Goal: Transaction & Acquisition: Purchase product/service

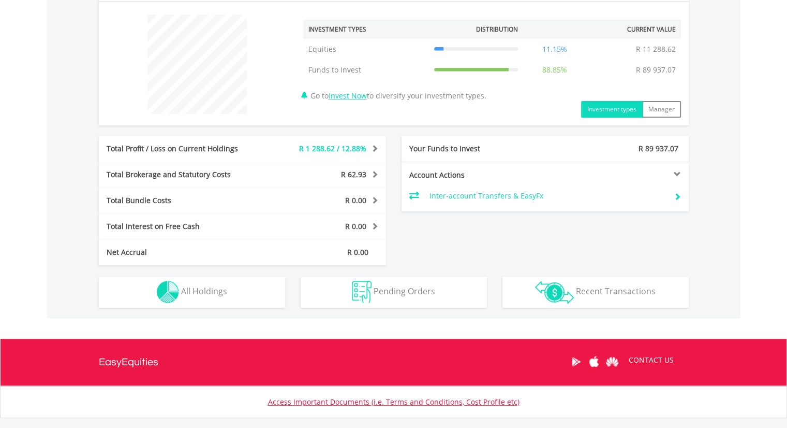
scroll to position [447, 0]
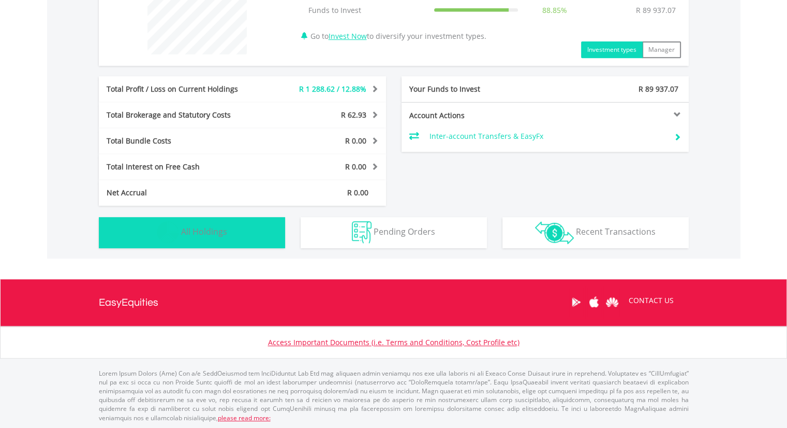
click at [184, 230] on span "All Holdings" at bounding box center [204, 231] width 46 height 11
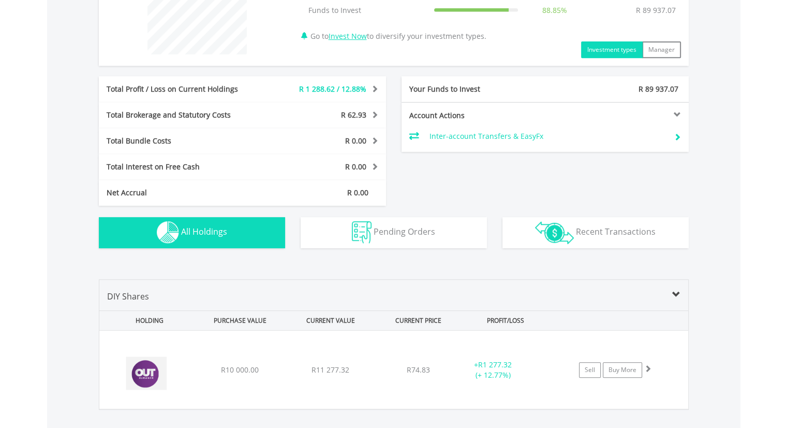
scroll to position [618, 0]
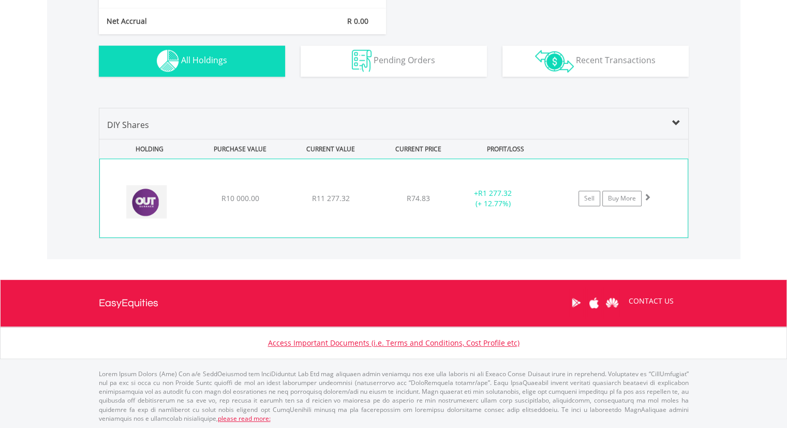
click at [155, 196] on img at bounding box center [149, 203] width 89 height 63
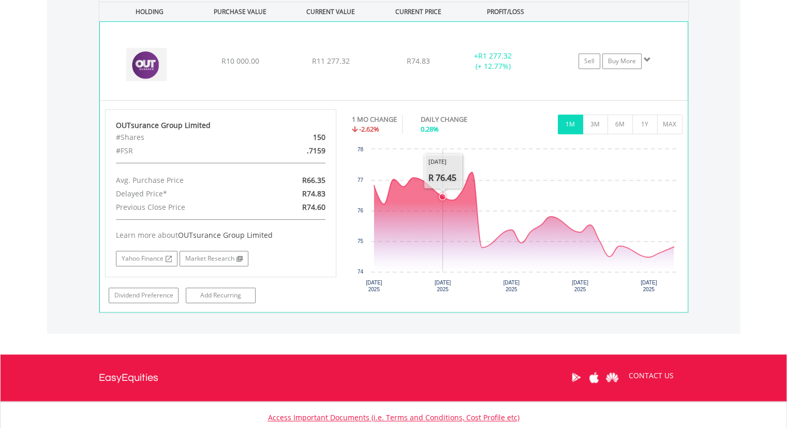
scroll to position [774, 0]
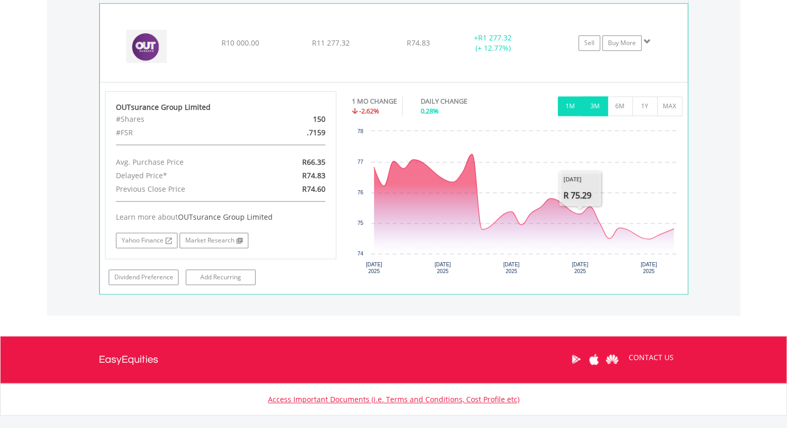
click at [594, 102] on button "3M" at bounding box center [595, 106] width 25 height 20
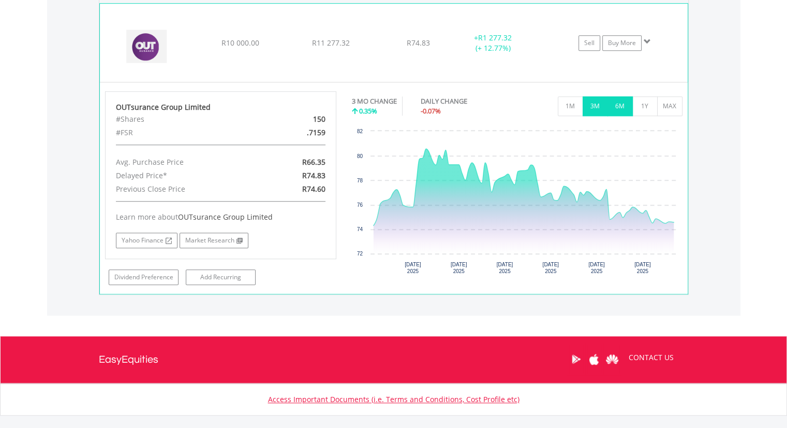
click at [615, 106] on button "6M" at bounding box center [620, 106] width 25 height 20
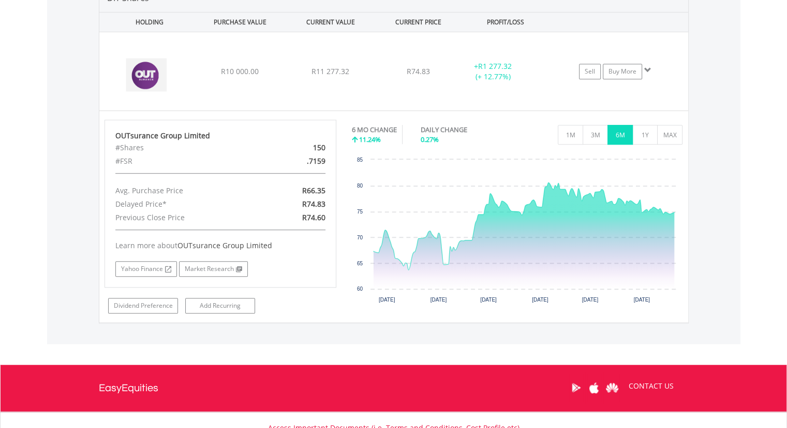
scroll to position [722, 0]
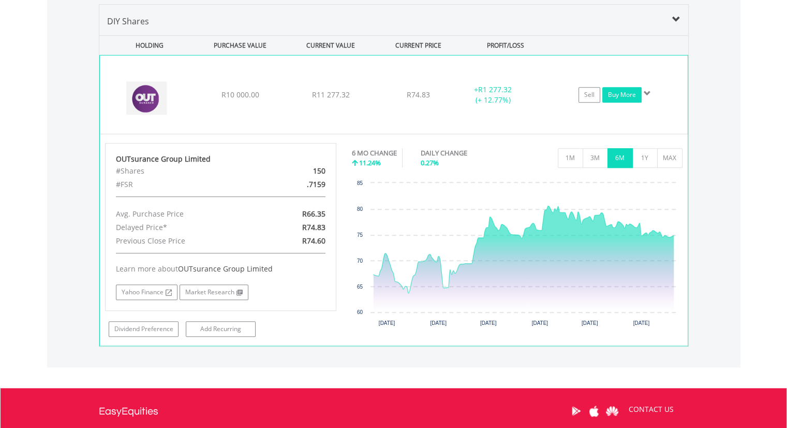
click at [626, 96] on link "Buy More" at bounding box center [621, 95] width 39 height 16
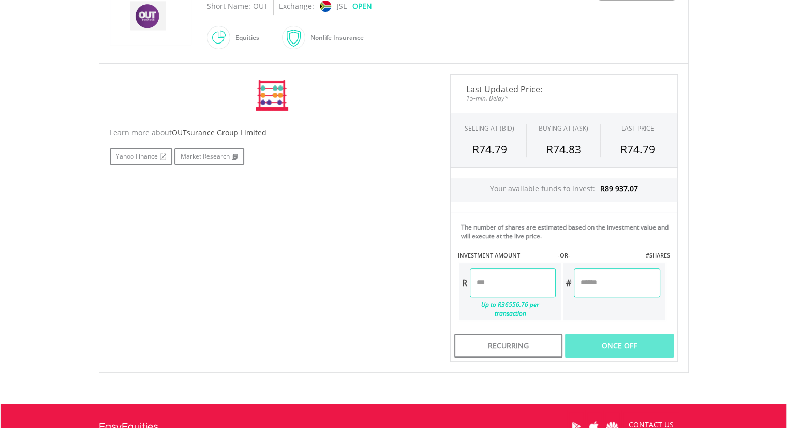
scroll to position [259, 0]
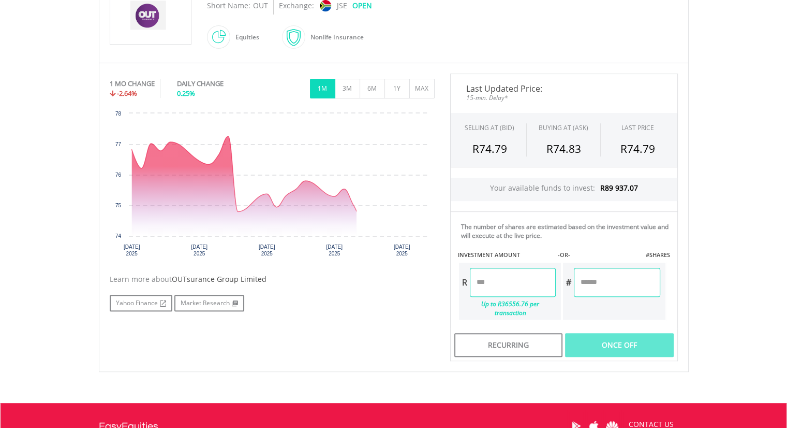
click at [482, 284] on input "number" at bounding box center [513, 282] width 86 height 29
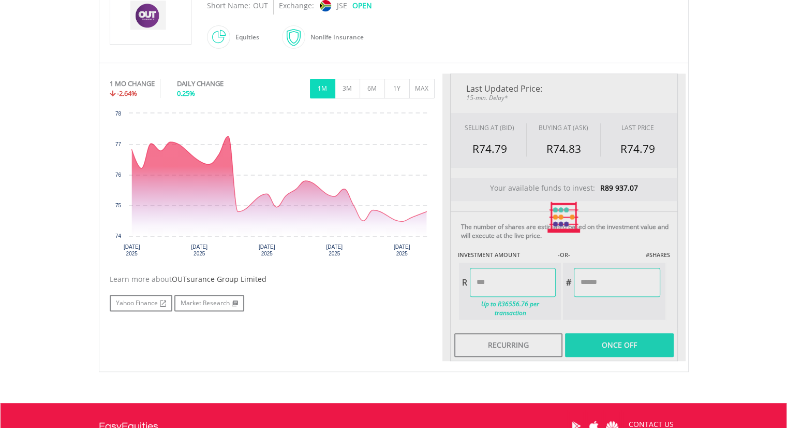
type input "********"
click at [607, 337] on div "Last Updated Price: 15-min. Delay* SELLING AT (BID) BUYING AT (ASK) LAST PRICE …" at bounding box center [564, 216] width 243 height 287
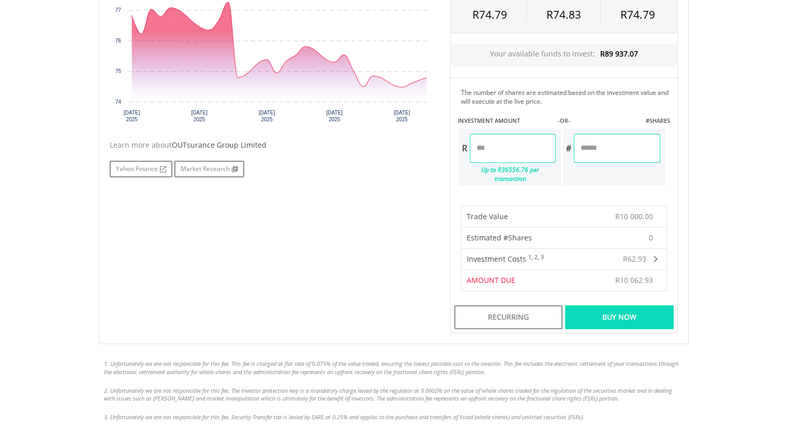
scroll to position [414, 0]
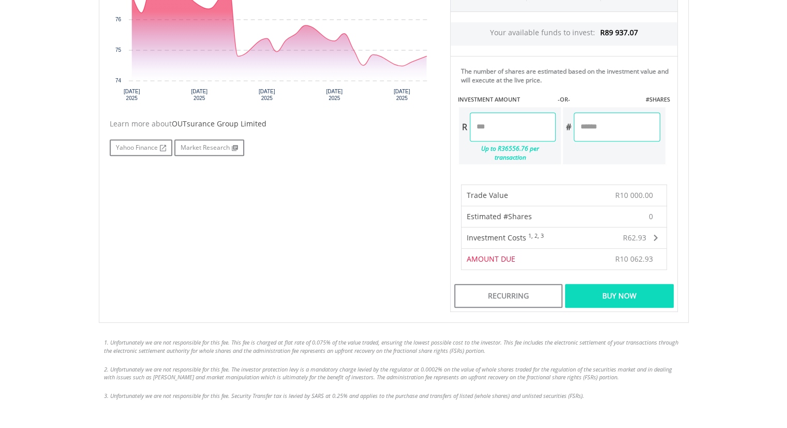
click at [624, 288] on div "Buy Now" at bounding box center [619, 296] width 108 height 24
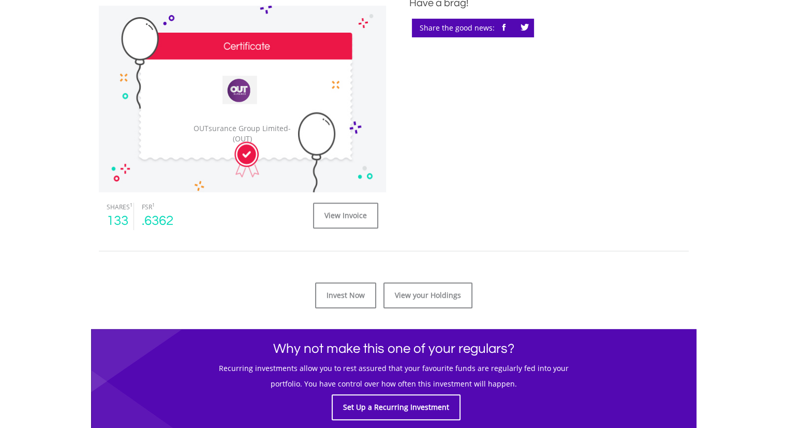
scroll to position [362, 0]
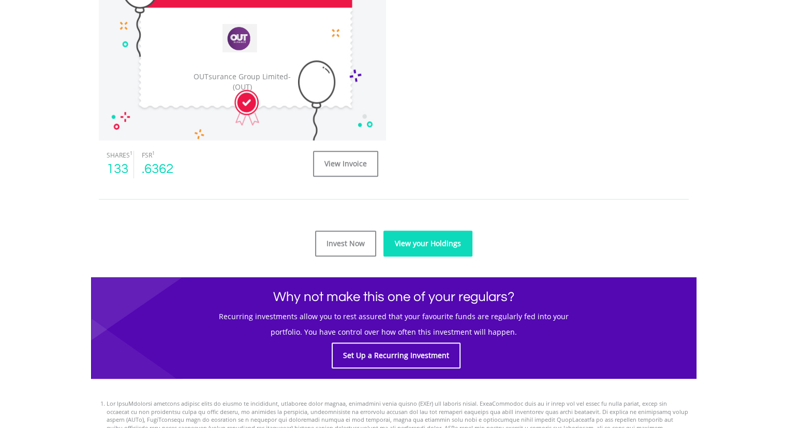
click at [447, 252] on link "View your Holdings" at bounding box center [428, 243] width 89 height 26
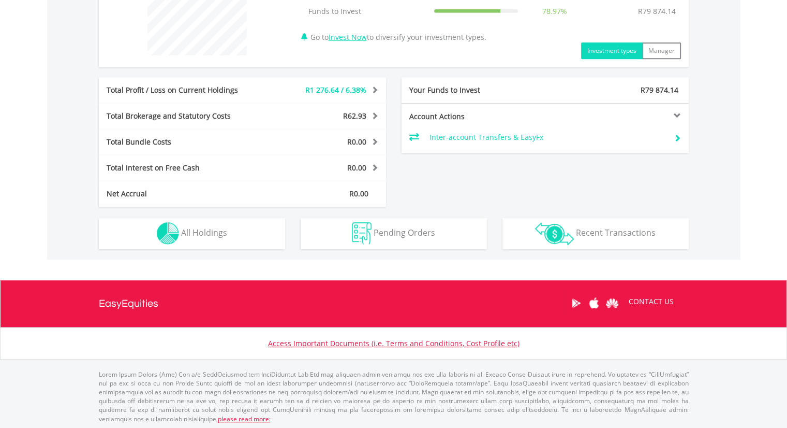
scroll to position [447, 0]
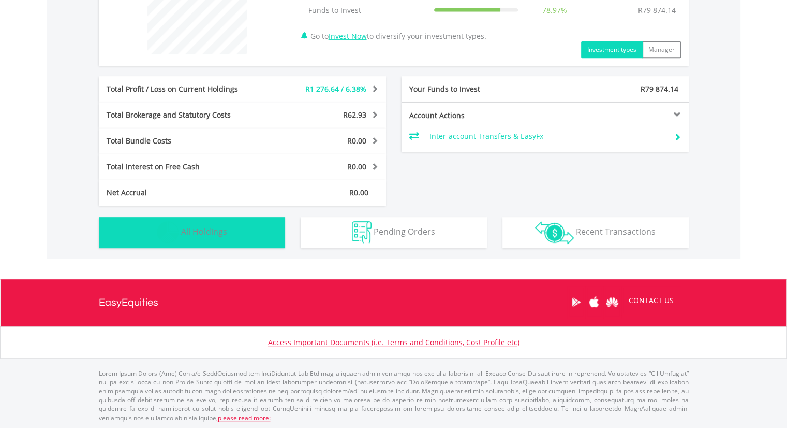
click at [184, 238] on button "Holdings All Holdings" at bounding box center [192, 232] width 186 height 31
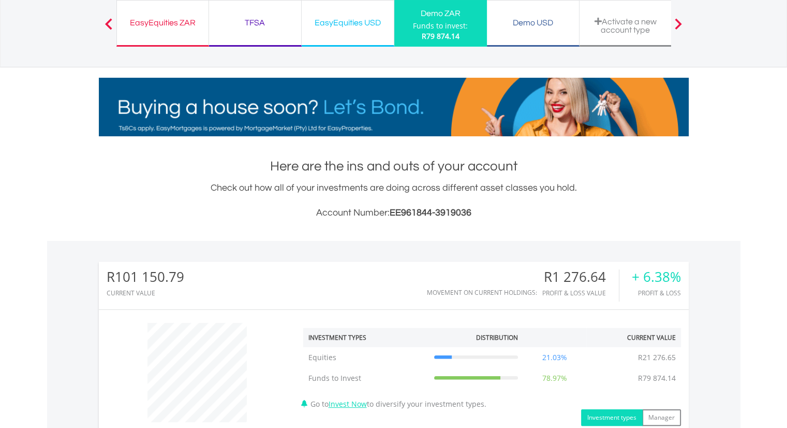
scroll to position [0, 0]
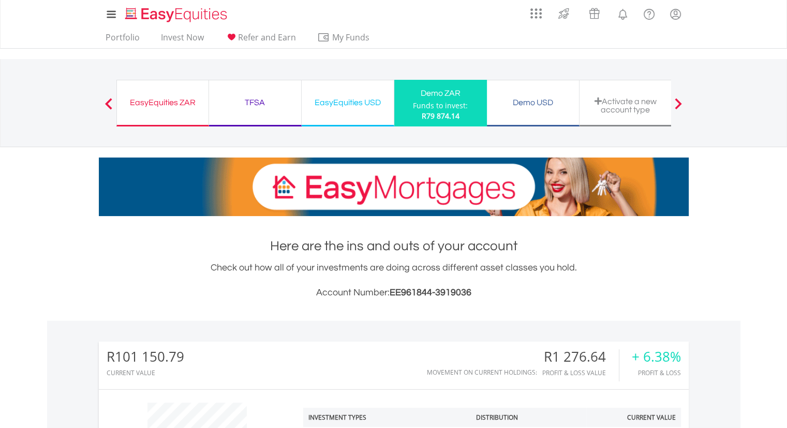
click at [345, 104] on div "EasyEquities USD" at bounding box center [348, 102] width 80 height 14
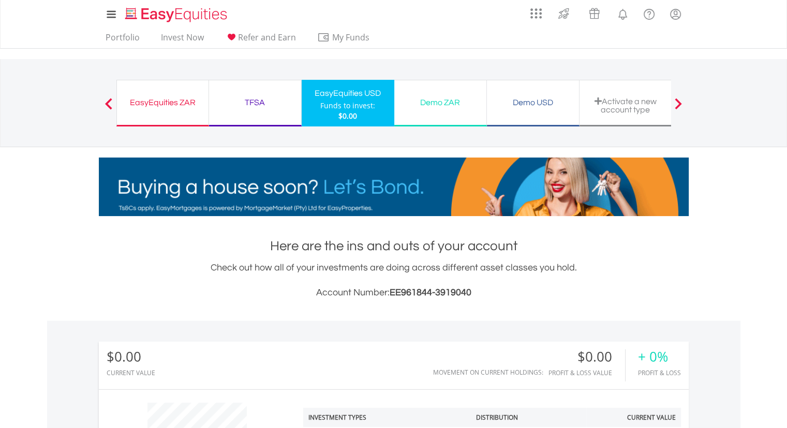
click at [549, 97] on div "Demo USD" at bounding box center [533, 102] width 80 height 14
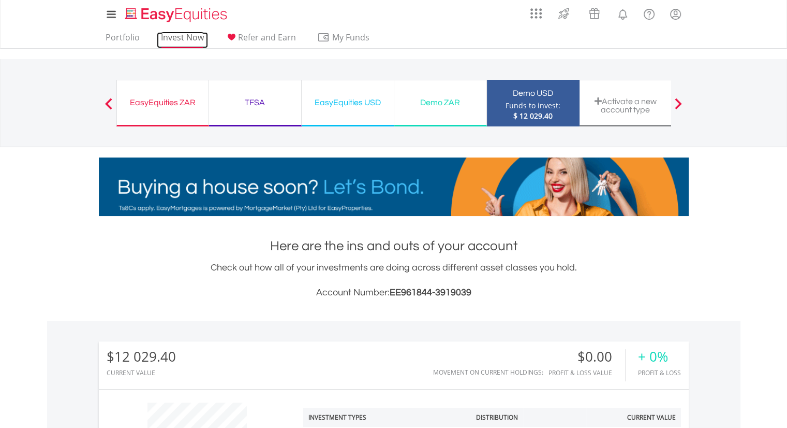
click at [165, 36] on link "Invest Now" at bounding box center [182, 40] width 51 height 16
